Goal: Find specific page/section: Find specific page/section

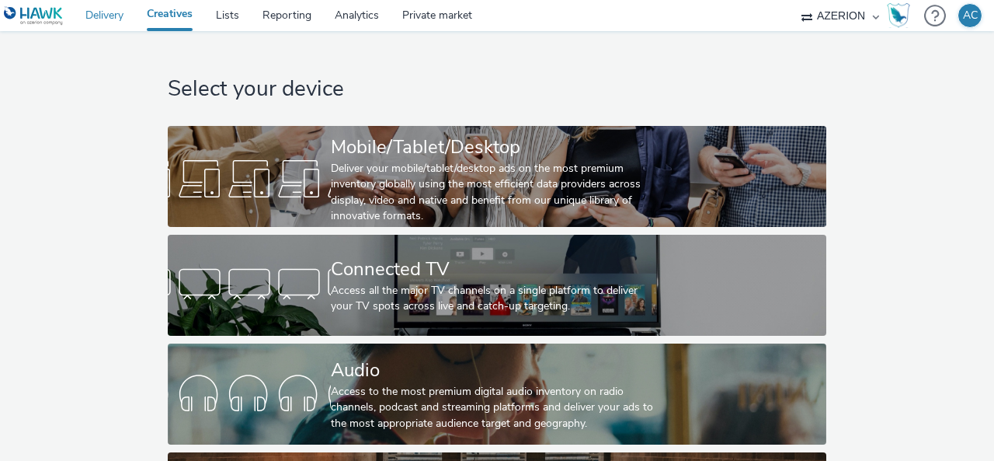
click at [113, 12] on link "Delivery" at bounding box center [104, 15] width 61 height 31
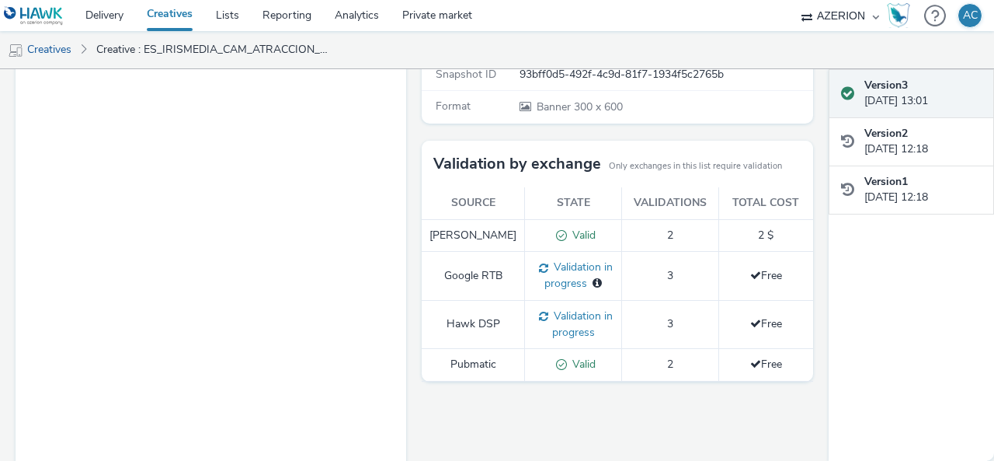
scroll to position [253, 0]
